Goal: Information Seeking & Learning: Learn about a topic

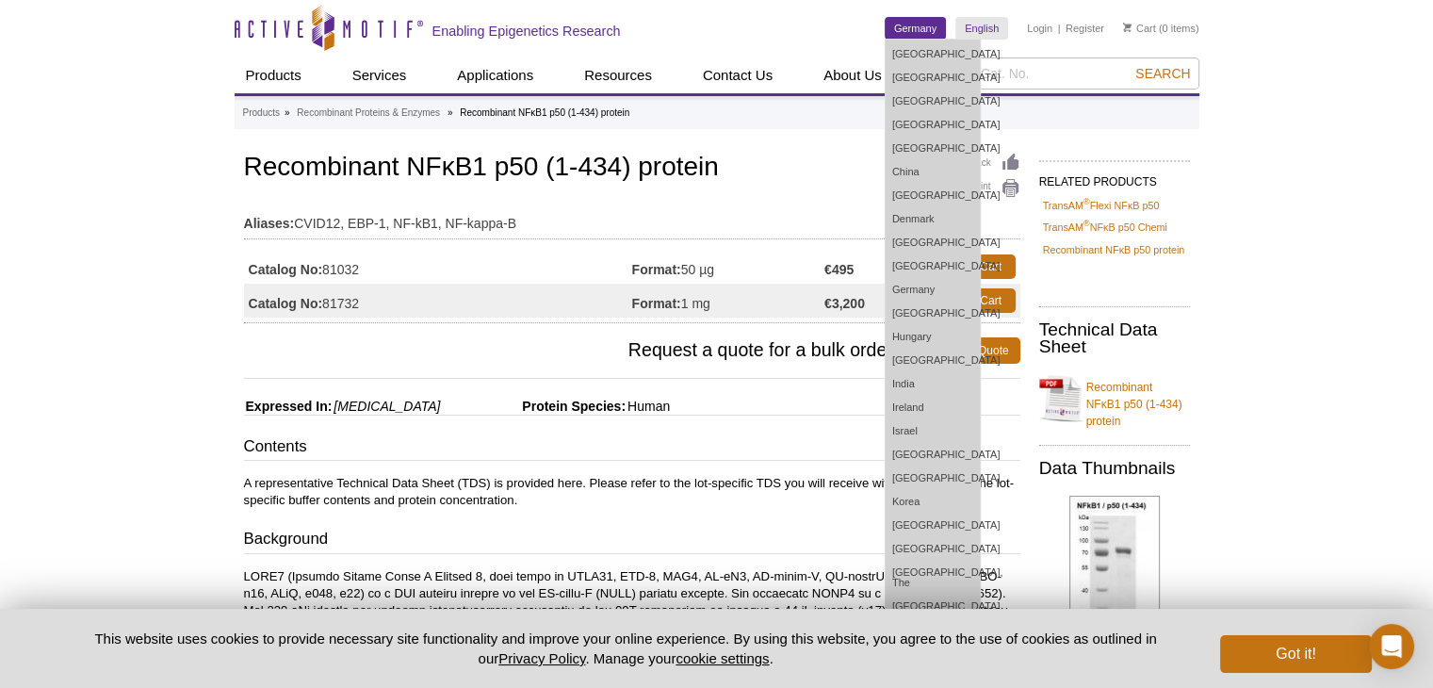
drag, startPoint x: 903, startPoint y: 396, endPoint x: 905, endPoint y: 21, distance: 374.9
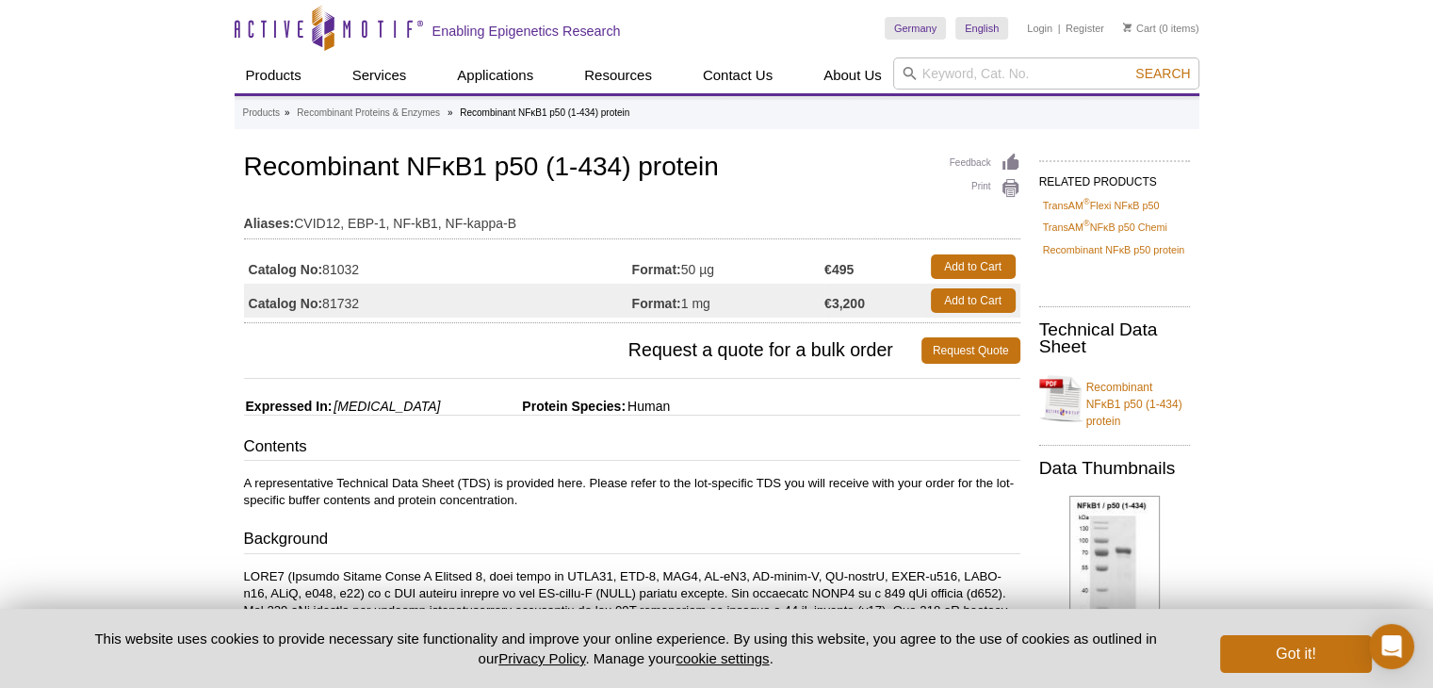
click at [1132, 252] on link "Recombinant NFκB p50 protein" at bounding box center [1114, 249] width 142 height 17
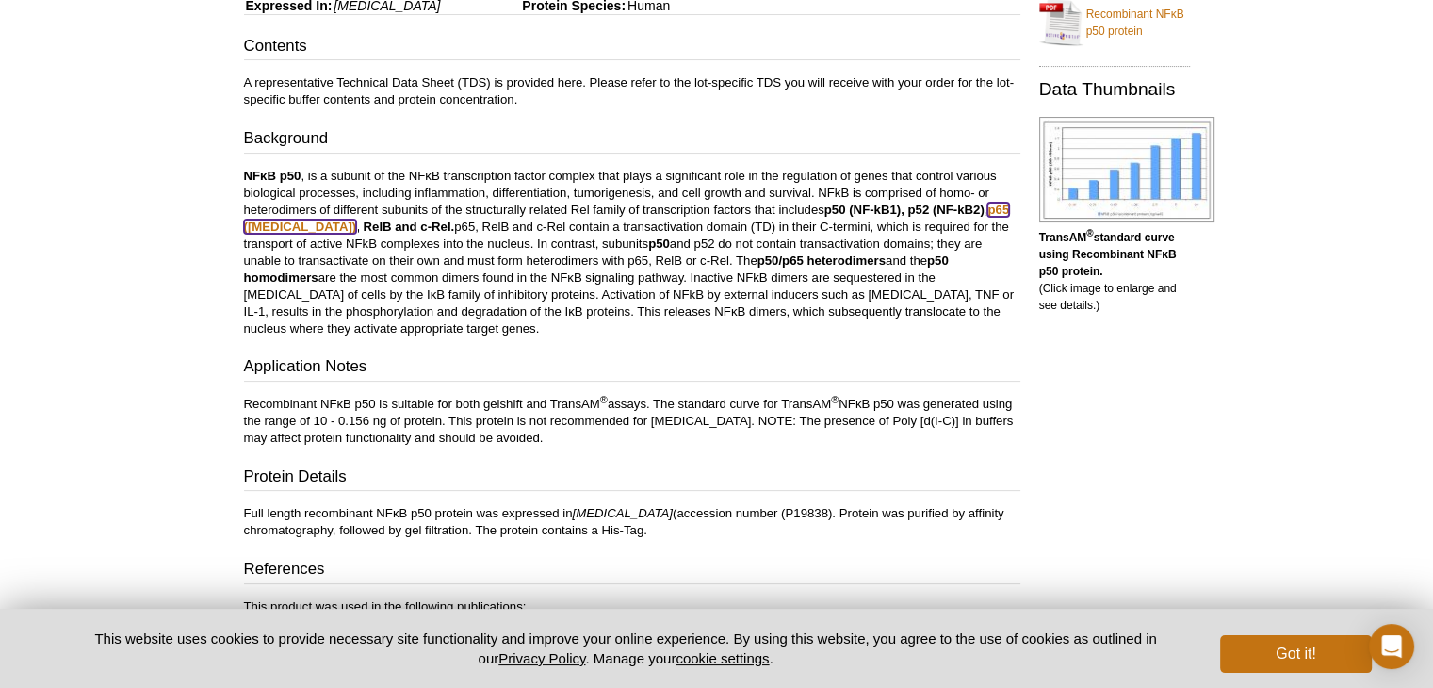
scroll to position [377, 0]
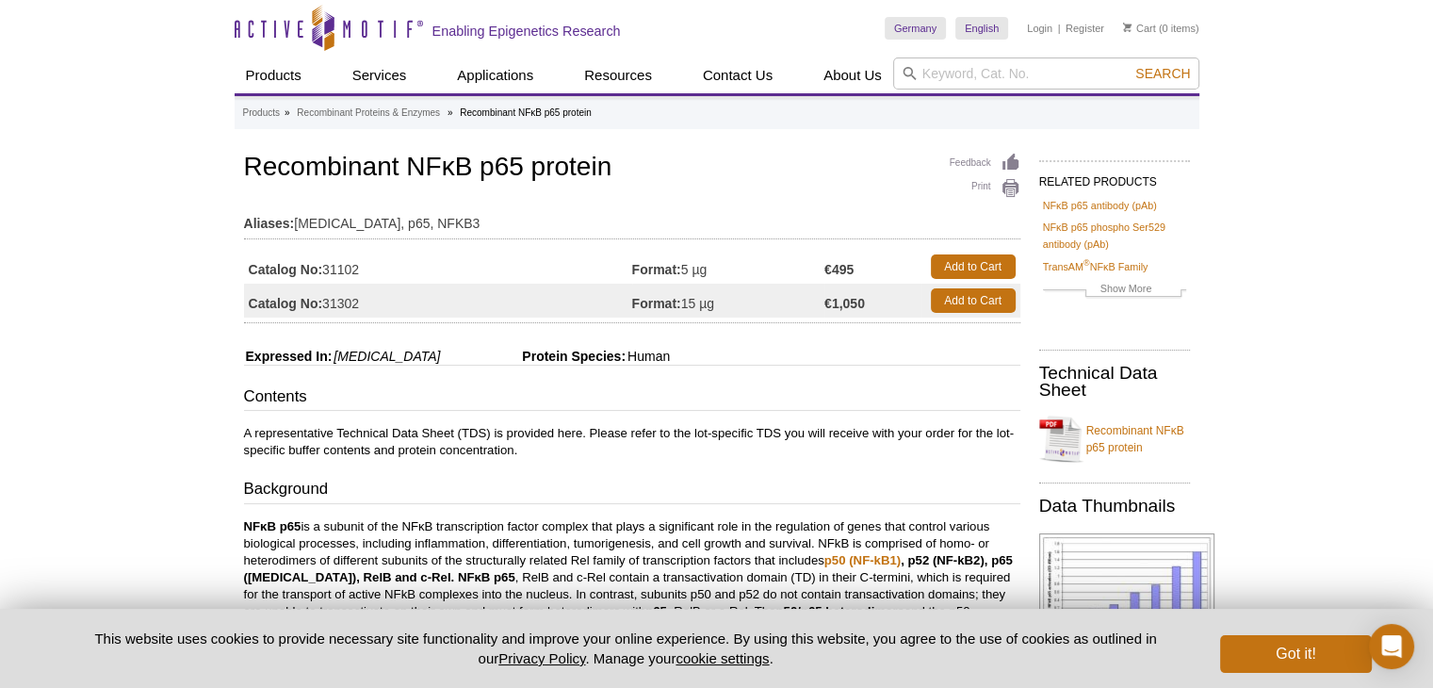
click at [488, 262] on td "Catalog No: 31102" at bounding box center [438, 267] width 388 height 34
